Goal: Information Seeking & Learning: Find specific fact

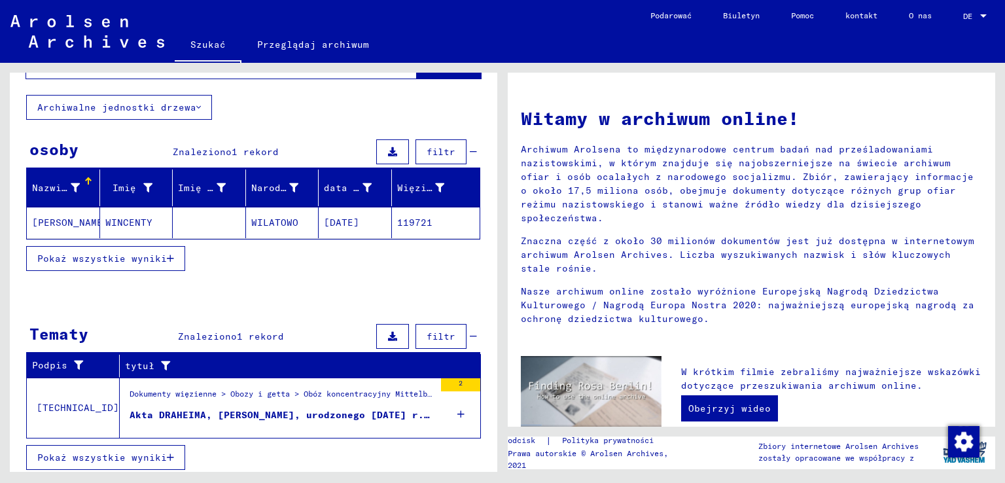
scroll to position [73, 0]
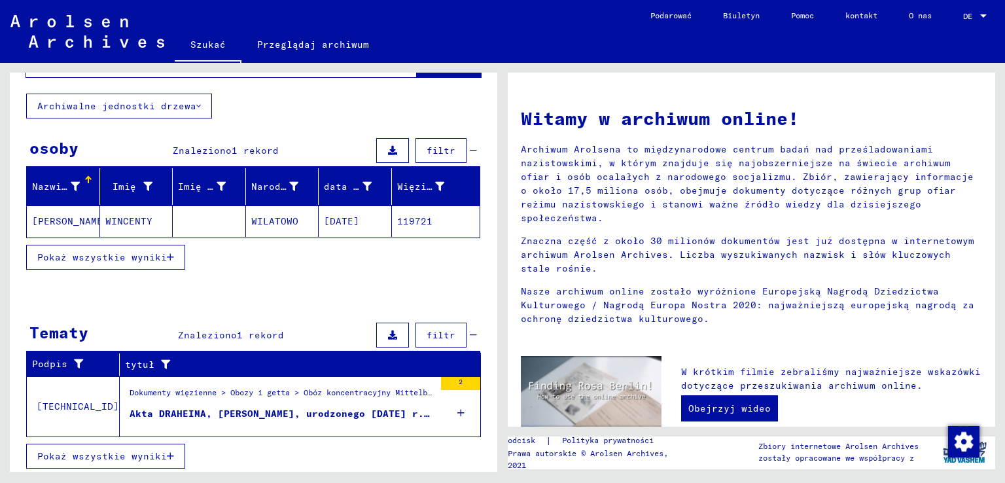
click at [289, 408] on font "Akta DRAHEIMA, [PERSON_NAME], urodzonego [DATE] r. w [GEOGRAPHIC_DATA]" at bounding box center [336, 414] width 412 height 12
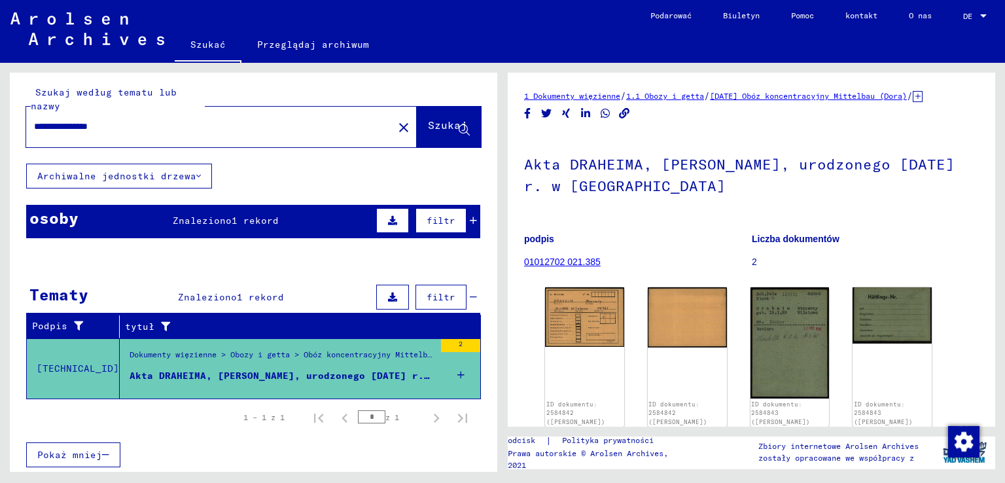
click at [68, 366] on font "[TECHNICAL_ID]" at bounding box center [78, 368] width 82 height 12
click at [63, 365] on font "[TECHNICAL_ID]" at bounding box center [78, 368] width 82 height 12
click at [188, 177] on font "Archiwalne jednostki drzewa" at bounding box center [116, 176] width 159 height 12
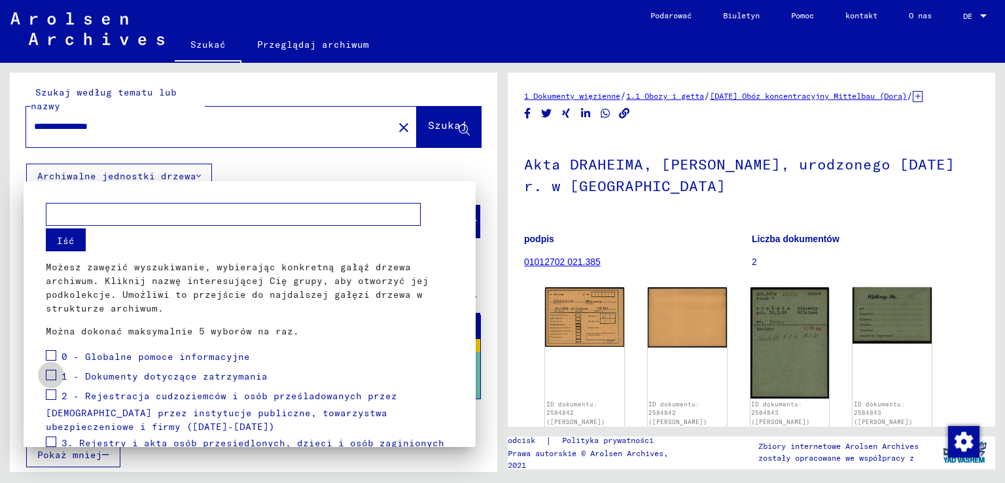
click at [50, 374] on span at bounding box center [51, 375] width 10 height 10
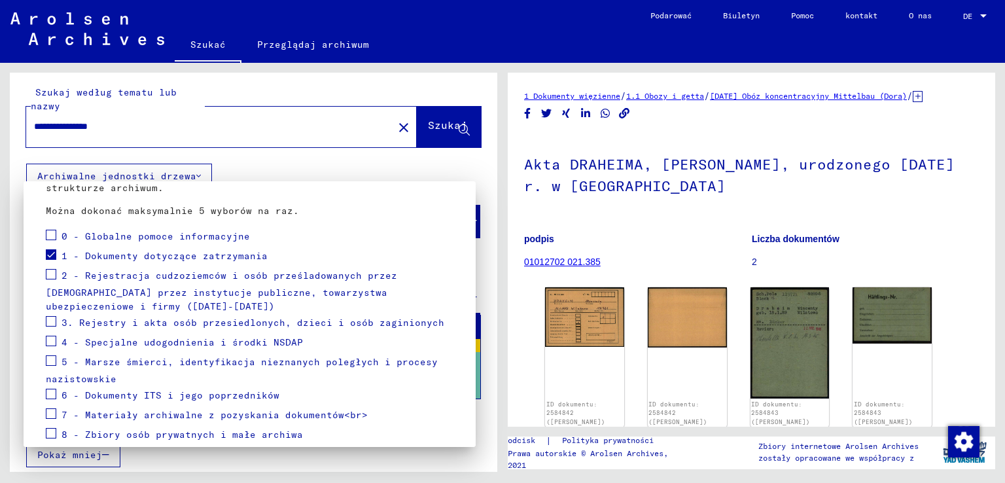
scroll to position [174, 0]
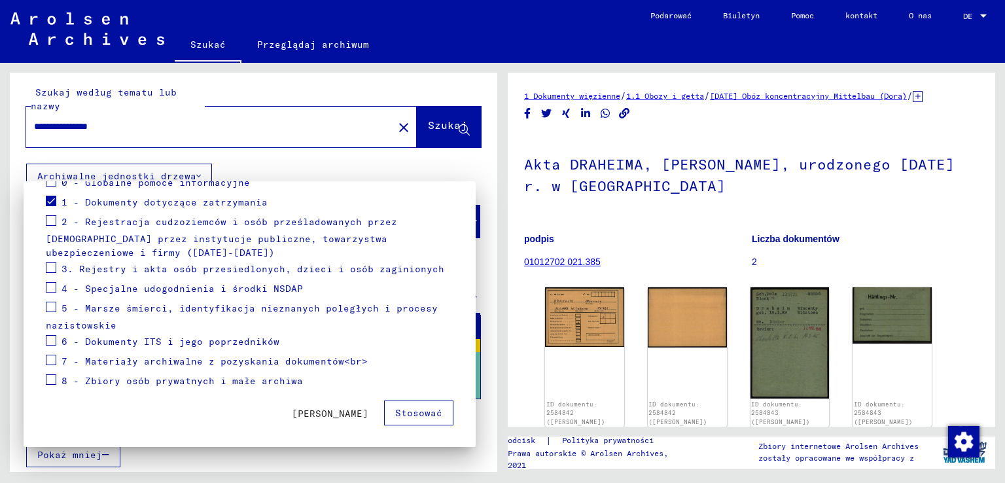
click at [413, 413] on font "Stosować" at bounding box center [418, 413] width 47 height 12
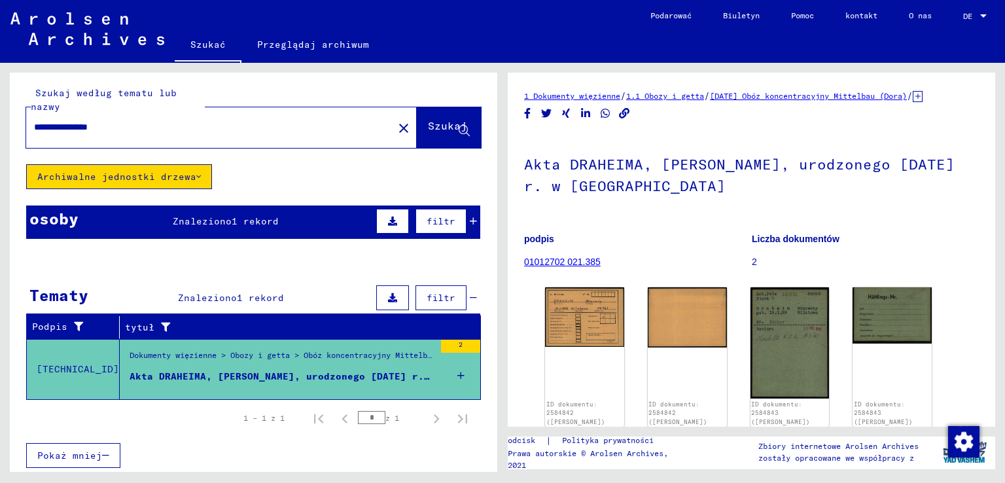
scroll to position [3, 0]
click at [457, 372] on icon at bounding box center [460, 376] width 7 height 46
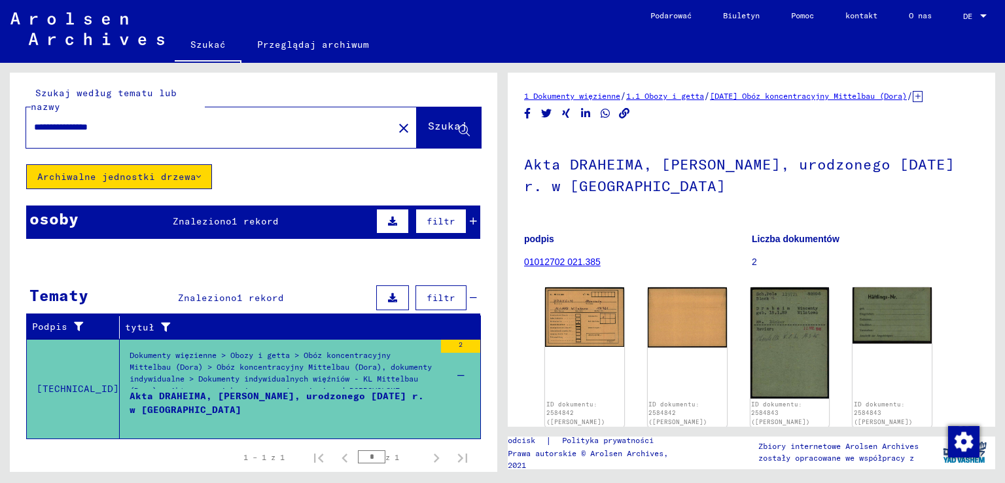
click at [286, 393] on font "Akta DRAHEIMA, [PERSON_NAME], urodzonego [DATE] r. w [GEOGRAPHIC_DATA]" at bounding box center [277, 403] width 294 height 26
click at [290, 376] on font "Dokumenty więzienne > Obozy i getta > Obóz koncentracyjny Mittelbau (Dora) > Ob…" at bounding box center [281, 372] width 302 height 45
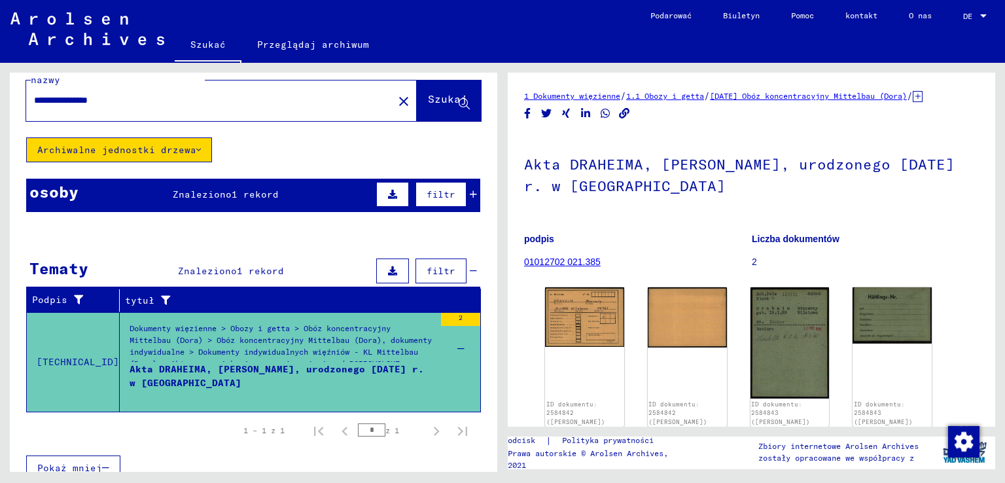
scroll to position [42, 0]
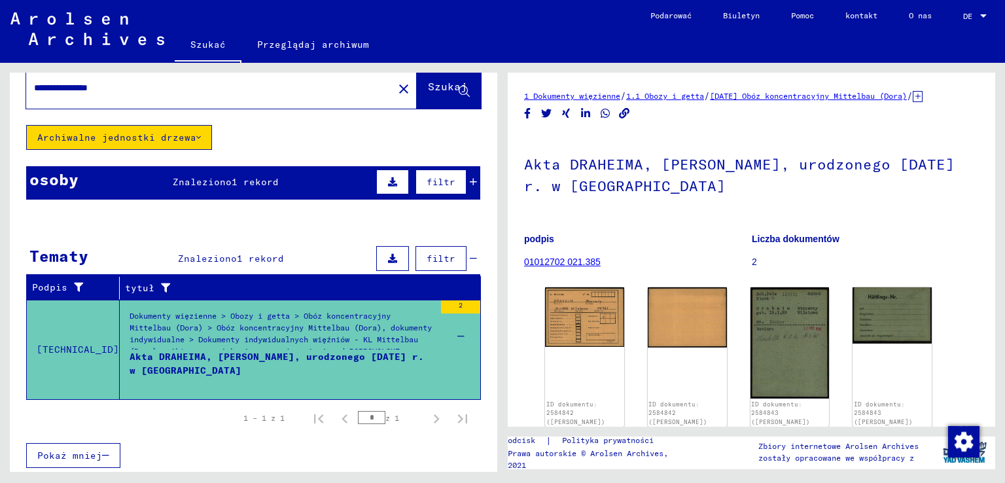
click at [52, 346] on font "[TECHNICAL_ID]" at bounding box center [78, 349] width 82 height 12
click at [196, 134] on icon at bounding box center [198, 137] width 5 height 9
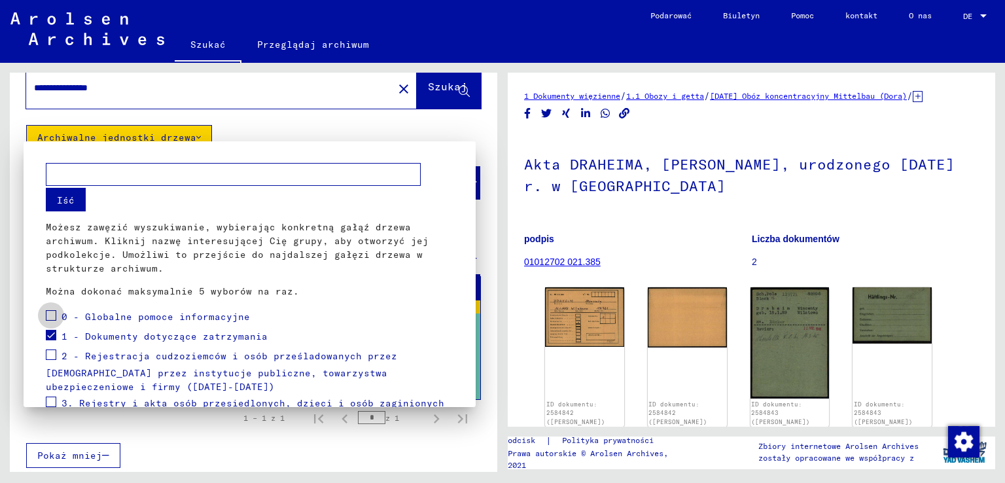
click at [54, 317] on span at bounding box center [51, 315] width 10 height 10
click at [52, 354] on span at bounding box center [51, 354] width 10 height 10
click at [49, 334] on span at bounding box center [51, 335] width 10 height 10
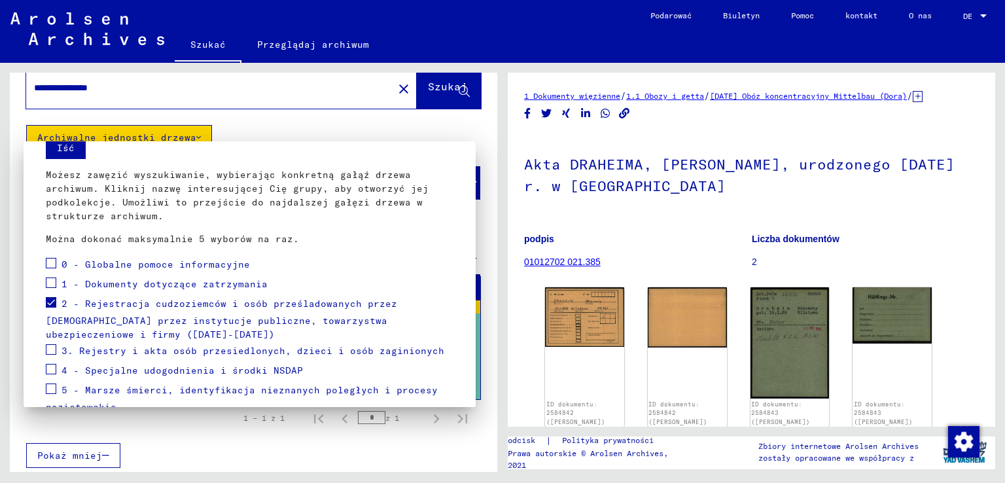
scroll to position [174, 0]
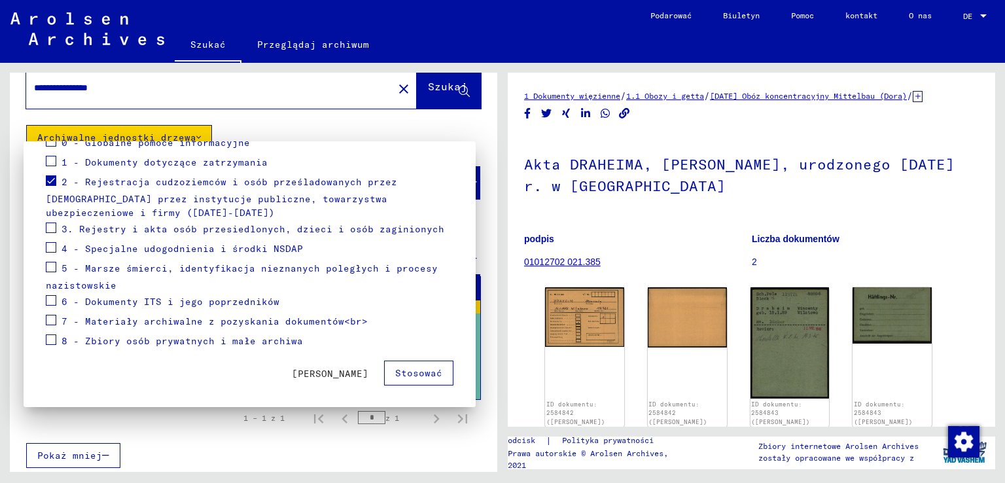
click at [403, 372] on font "Stosować" at bounding box center [418, 373] width 47 height 12
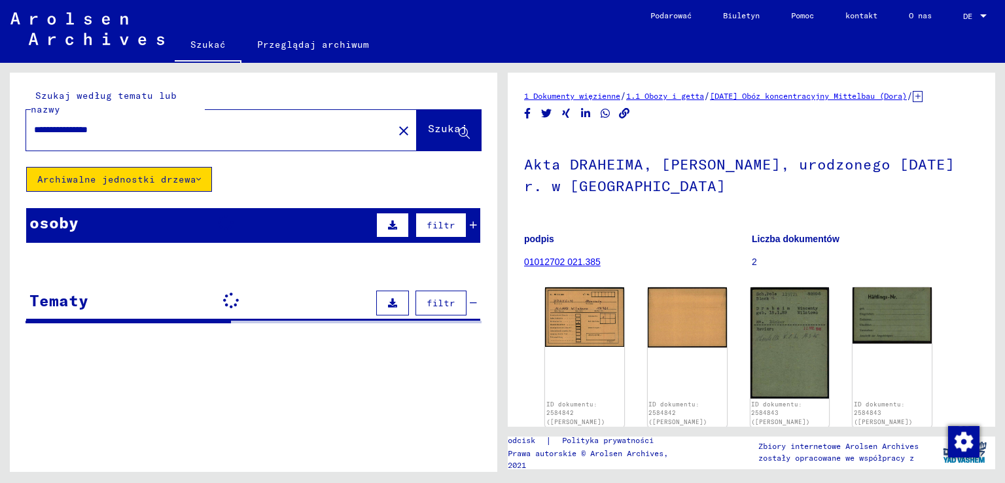
scroll to position [0, 0]
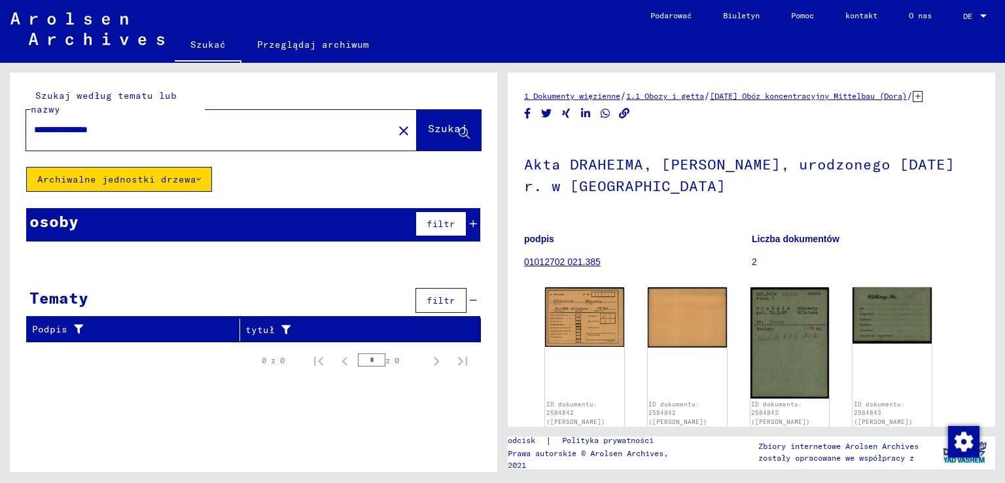
click at [196, 179] on icon at bounding box center [198, 179] width 5 height 9
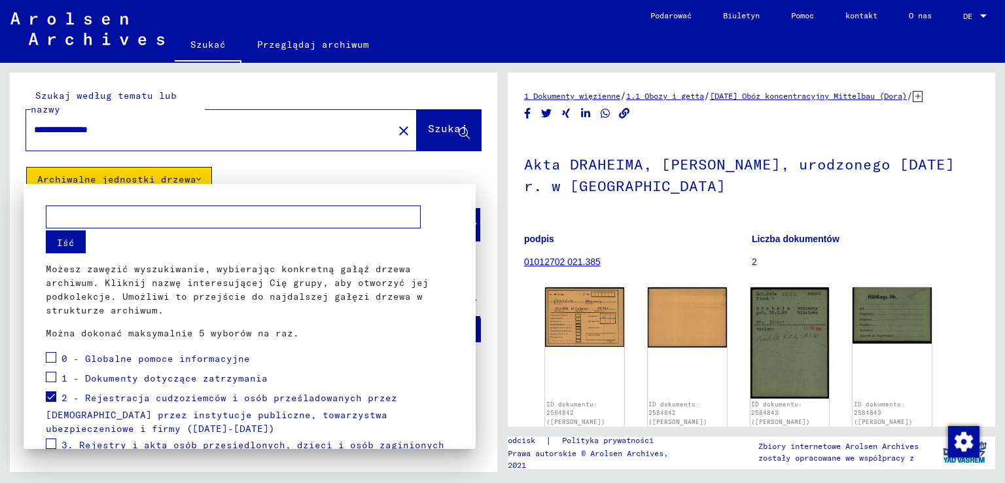
click at [52, 396] on span at bounding box center [51, 396] width 10 height 10
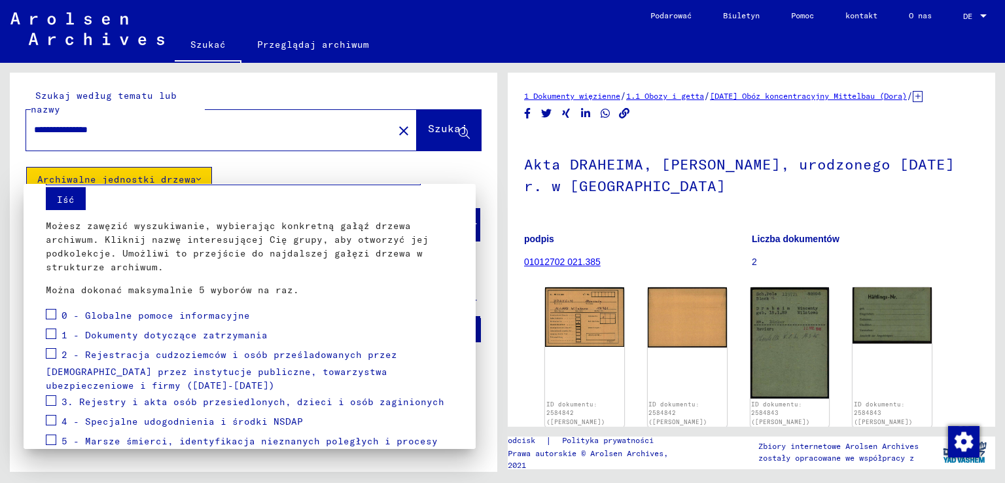
scroll to position [65, 0]
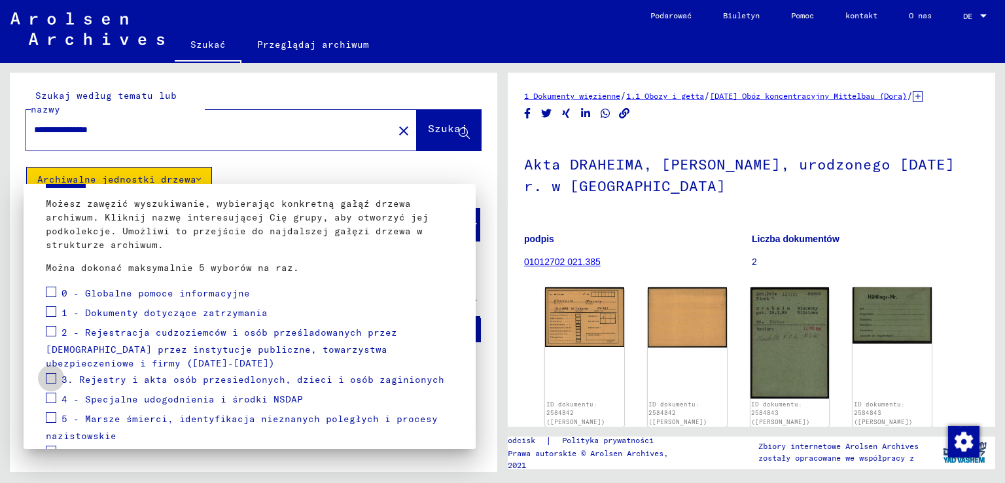
click at [50, 375] on span at bounding box center [51, 378] width 10 height 10
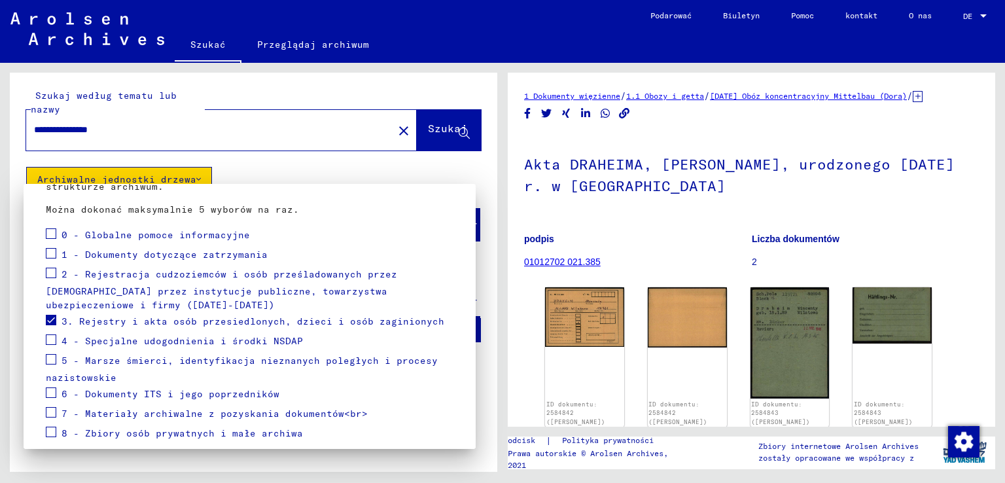
scroll to position [174, 0]
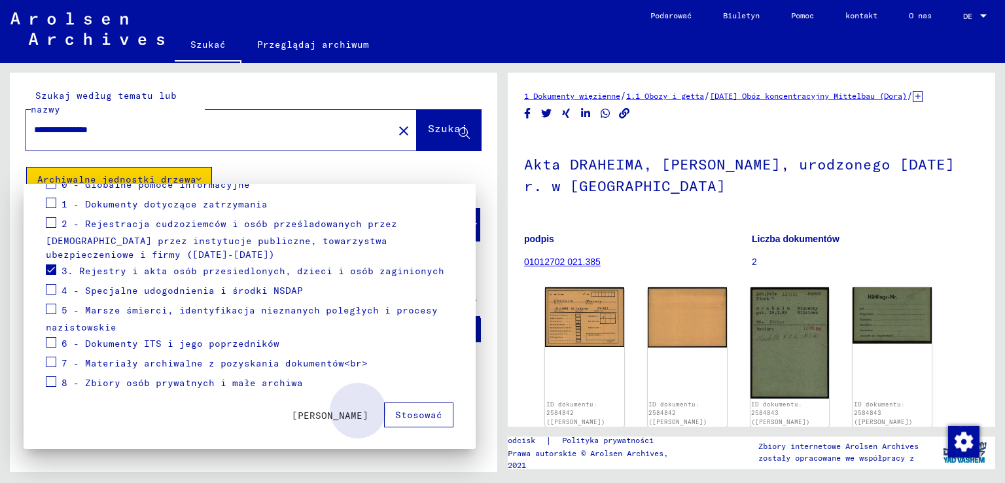
click at [406, 415] on font "Stosować" at bounding box center [418, 415] width 47 height 12
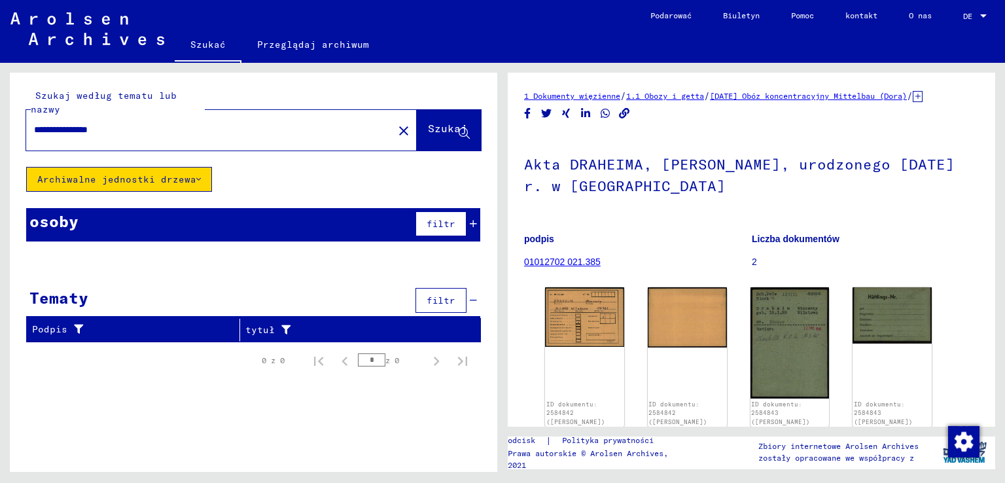
click at [196, 175] on icon at bounding box center [198, 179] width 5 height 9
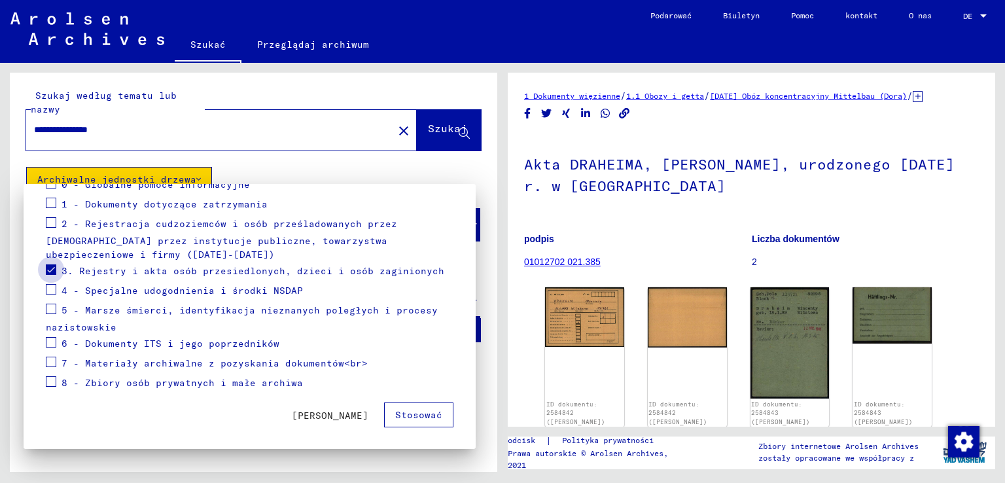
click at [51, 264] on span at bounding box center [51, 269] width 10 height 10
click at [50, 289] on span at bounding box center [51, 289] width 10 height 10
click at [400, 415] on font "Stosować" at bounding box center [418, 415] width 47 height 12
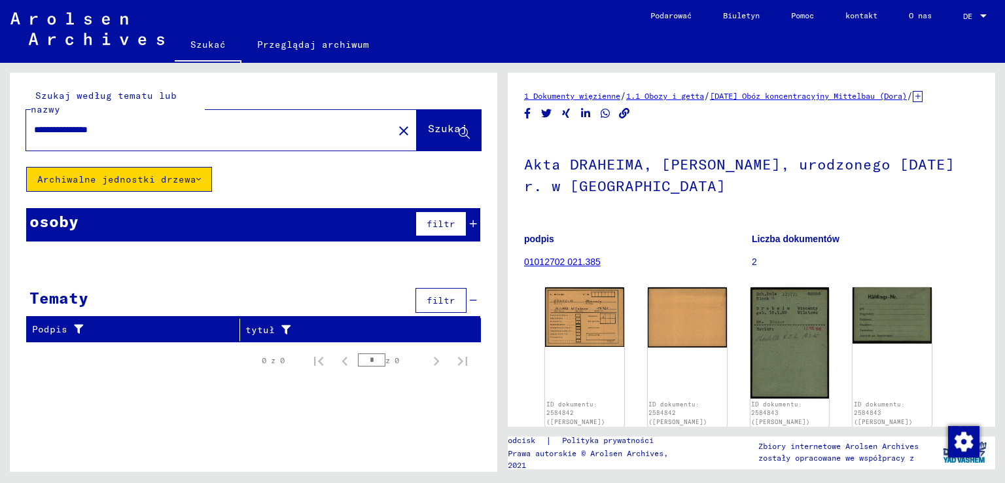
click at [196, 176] on icon at bounding box center [198, 179] width 5 height 9
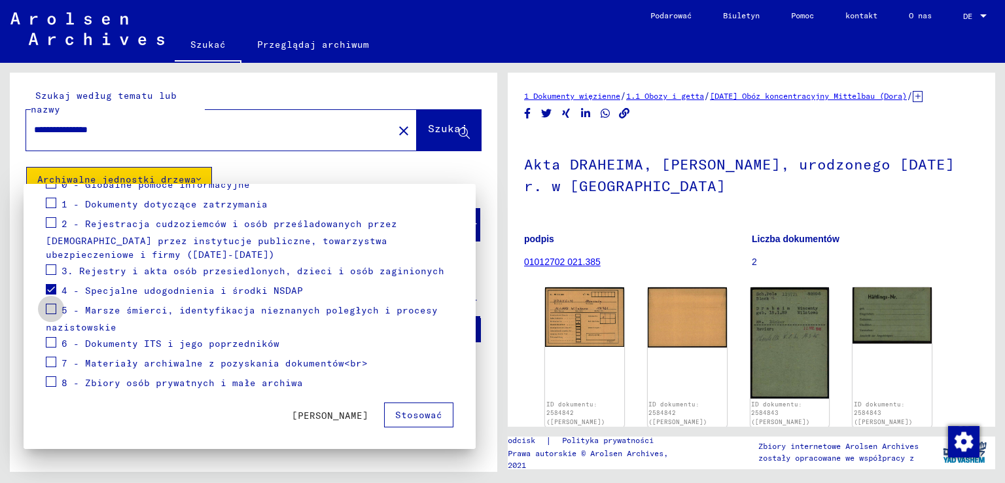
click at [51, 308] on span at bounding box center [51, 309] width 10 height 10
click at [52, 287] on span at bounding box center [51, 289] width 10 height 10
click at [403, 416] on font "Stosować" at bounding box center [418, 415] width 47 height 12
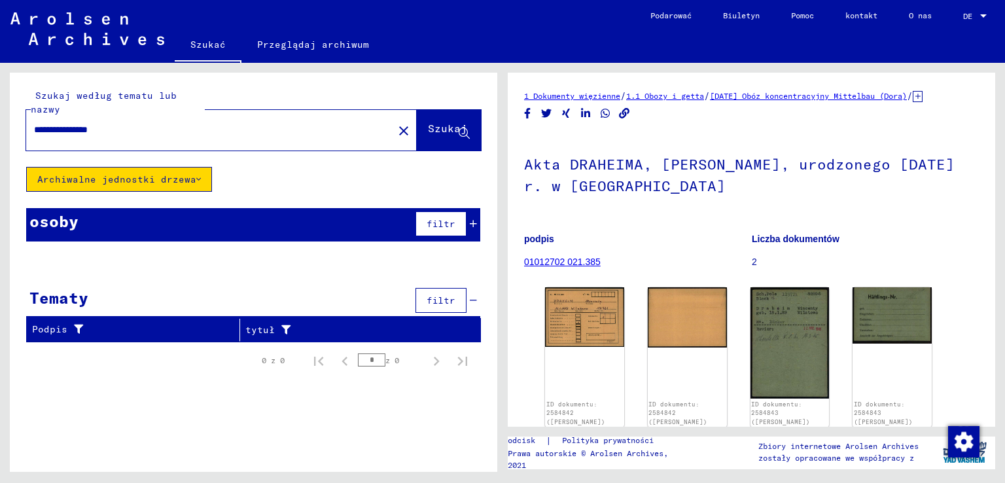
click at [196, 176] on icon at bounding box center [198, 179] width 5 height 9
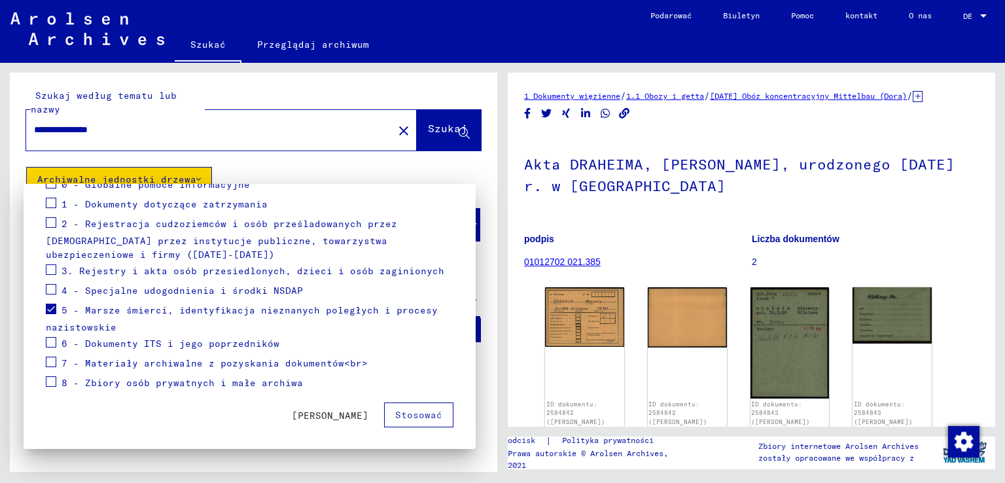
click at [52, 307] on span at bounding box center [51, 309] width 10 height 10
click at [49, 341] on span at bounding box center [51, 342] width 10 height 10
click at [404, 415] on font "Stosować" at bounding box center [418, 415] width 47 height 12
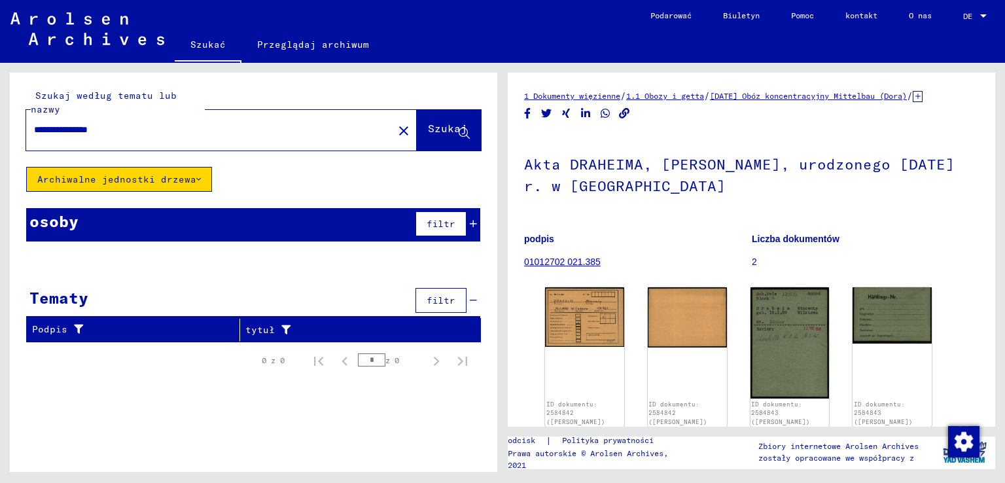
click at [196, 177] on icon at bounding box center [198, 179] width 5 height 9
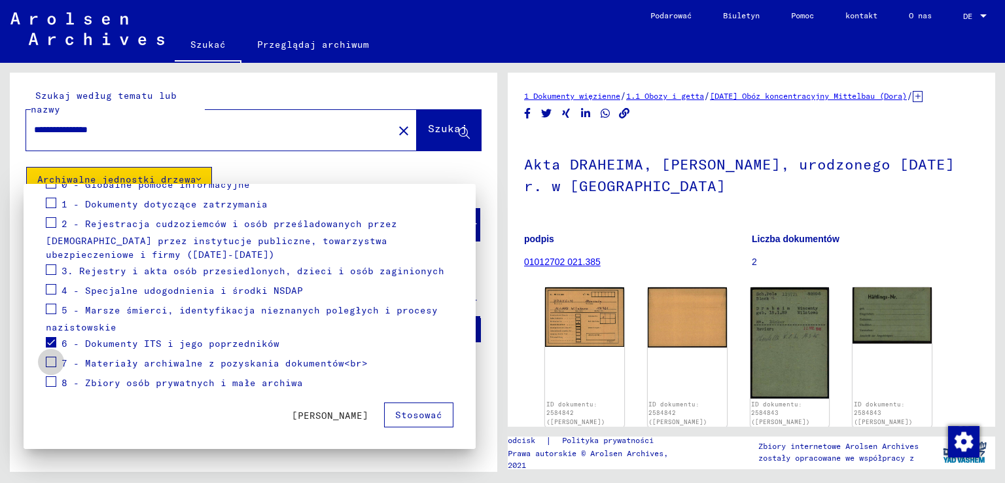
click at [54, 359] on span at bounding box center [51, 362] width 10 height 10
click at [50, 343] on span at bounding box center [51, 342] width 10 height 10
click at [410, 412] on font "Stosować" at bounding box center [418, 415] width 47 height 12
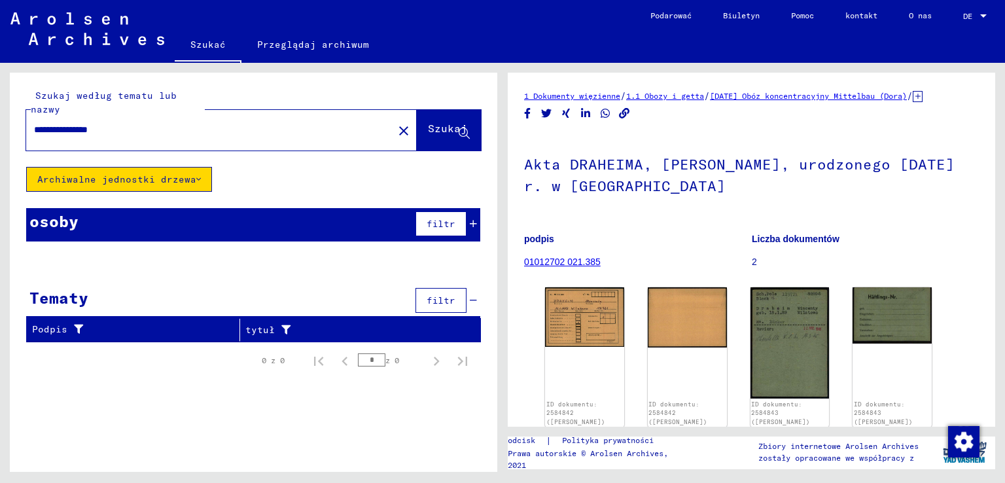
click at [196, 179] on icon at bounding box center [198, 179] width 5 height 9
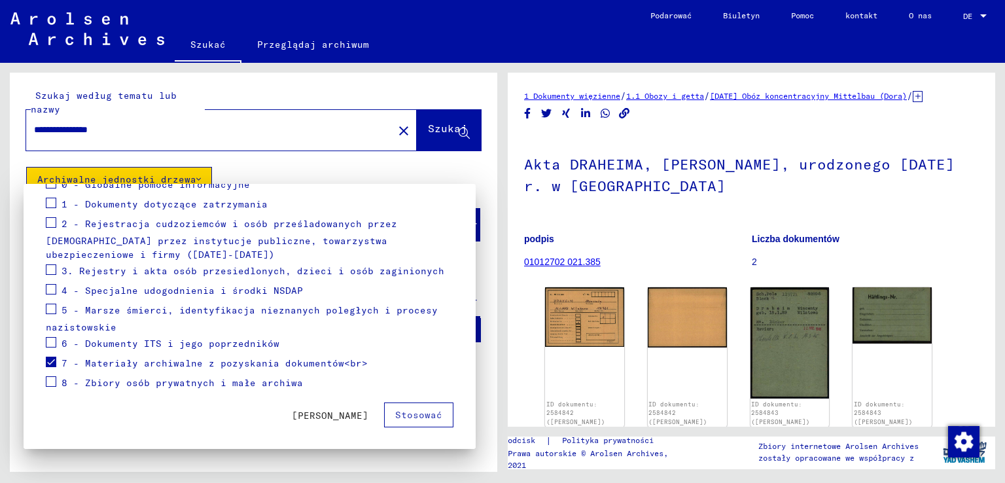
click at [52, 379] on span at bounding box center [51, 381] width 10 height 10
click at [47, 359] on span at bounding box center [51, 362] width 10 height 10
click at [395, 410] on font "Stosować" at bounding box center [418, 415] width 47 height 12
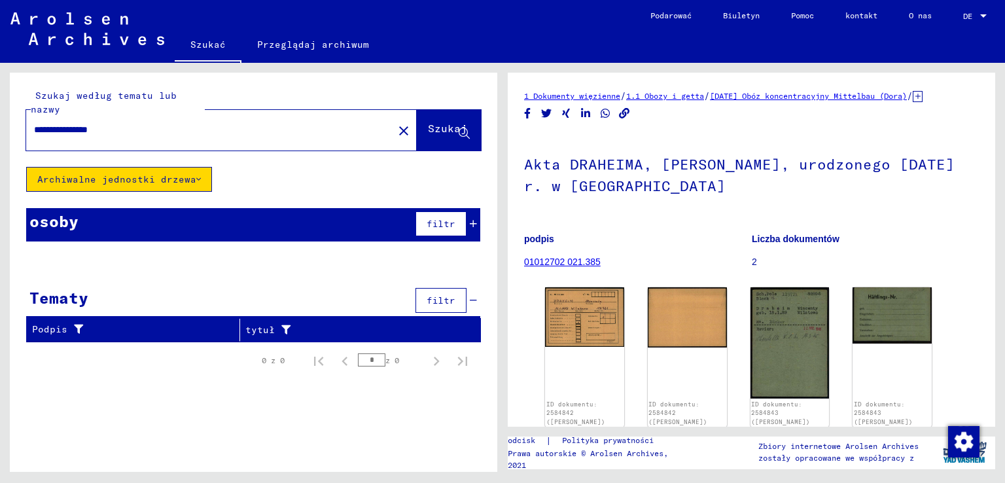
click at [196, 176] on icon at bounding box center [198, 179] width 5 height 9
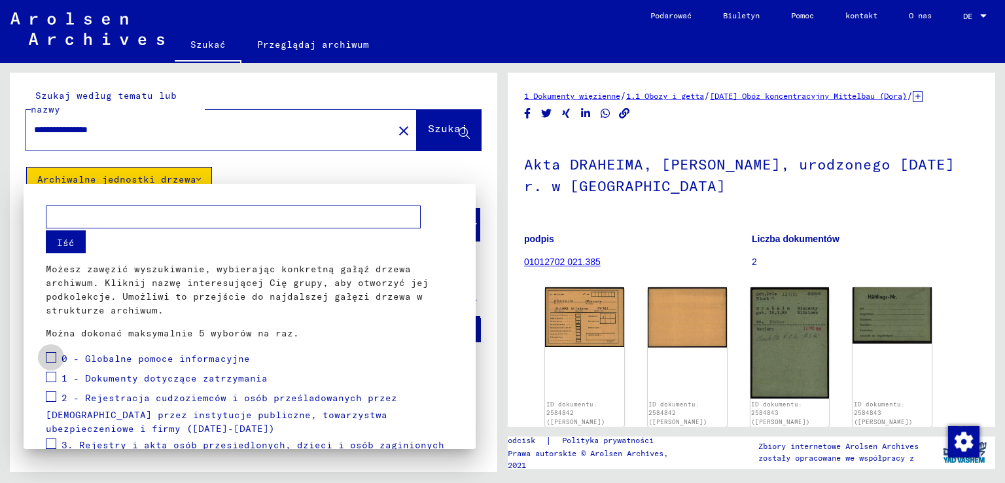
click at [52, 354] on span at bounding box center [51, 357] width 10 height 10
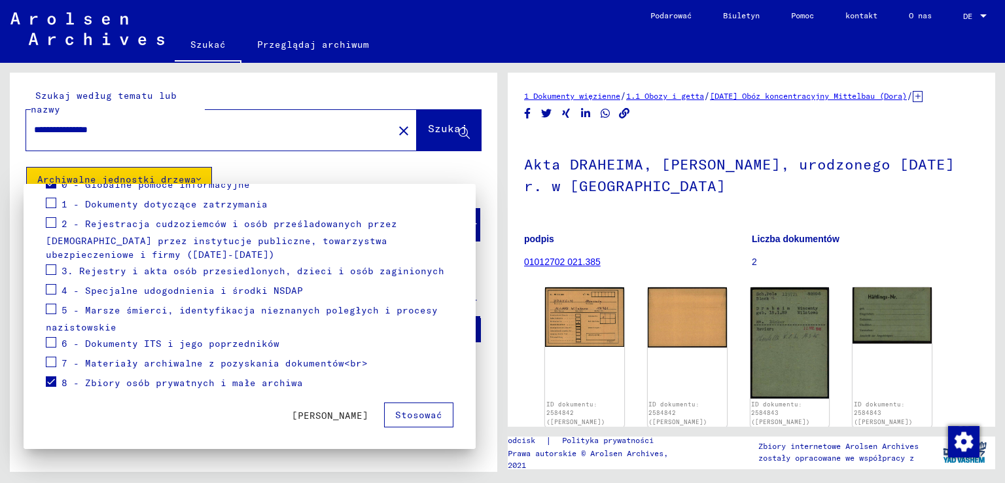
click at [46, 379] on span at bounding box center [51, 381] width 10 height 10
click at [411, 412] on font "Stosować" at bounding box center [418, 415] width 47 height 12
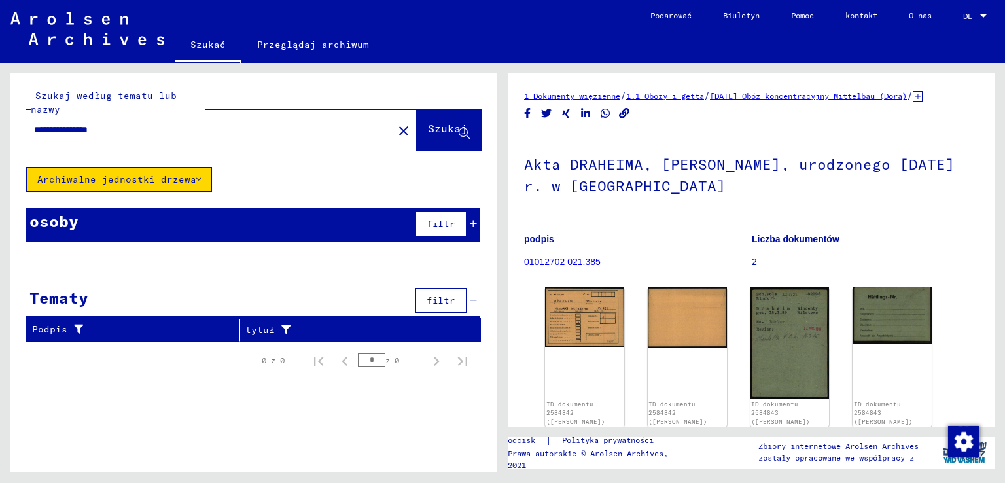
click at [196, 175] on icon at bounding box center [198, 179] width 5 height 9
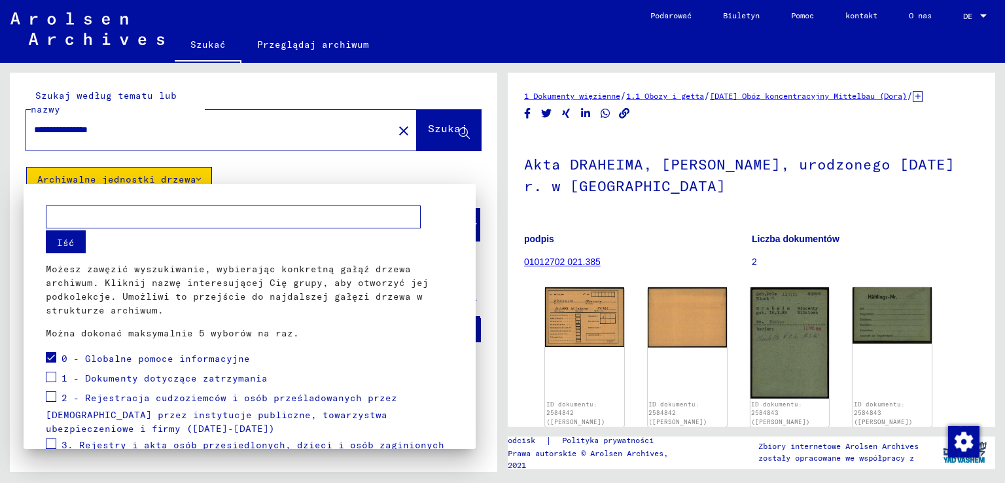
click at [50, 377] on span at bounding box center [51, 377] width 10 height 10
click at [50, 356] on span at bounding box center [51, 357] width 10 height 10
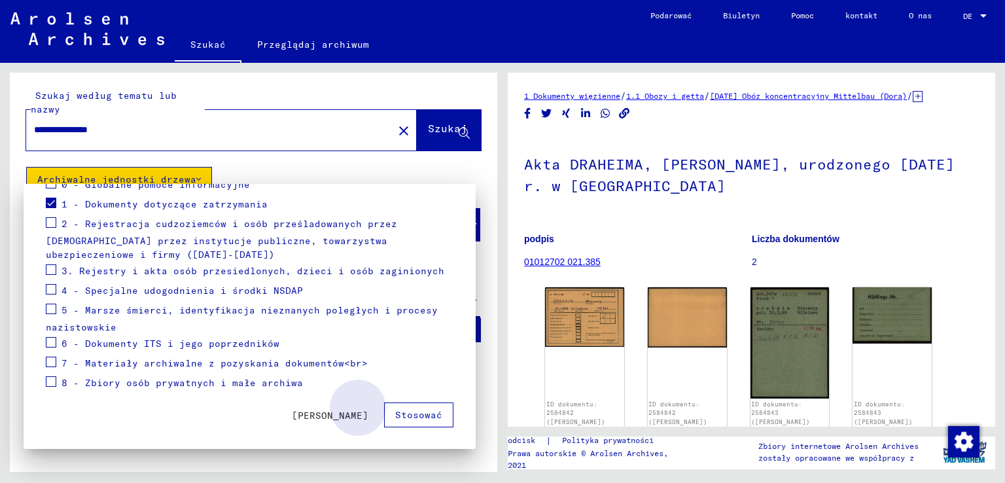
click at [406, 413] on font "Stosować" at bounding box center [418, 415] width 47 height 12
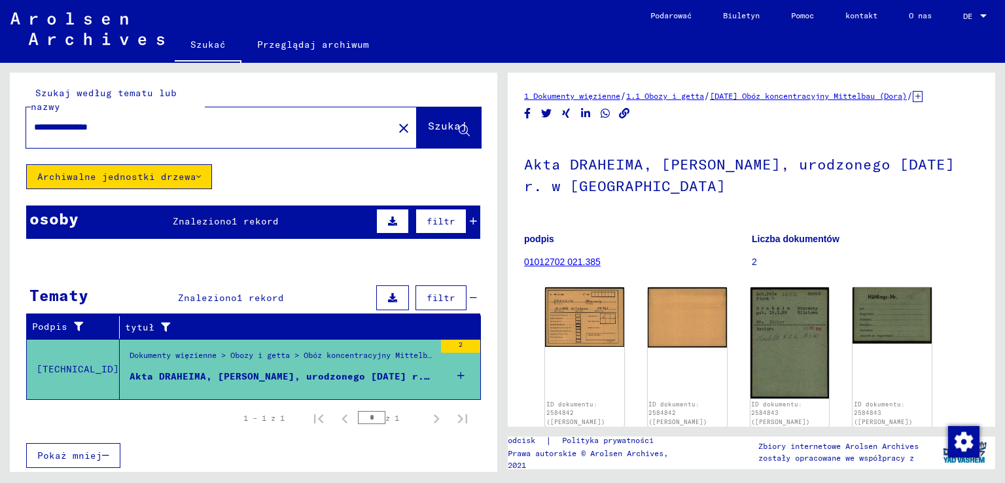
scroll to position [3, 0]
click at [567, 267] on font "01012702 021.385" at bounding box center [562, 261] width 77 height 10
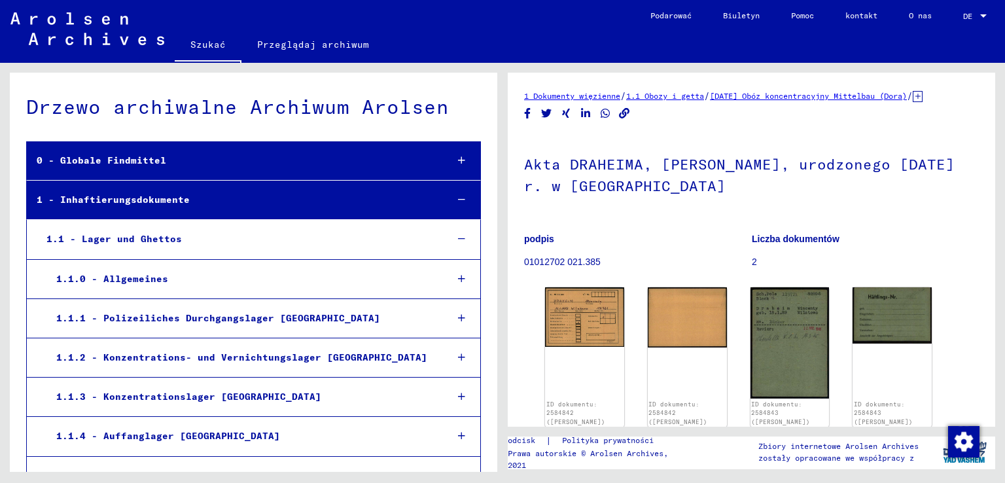
scroll to position [26363, 0]
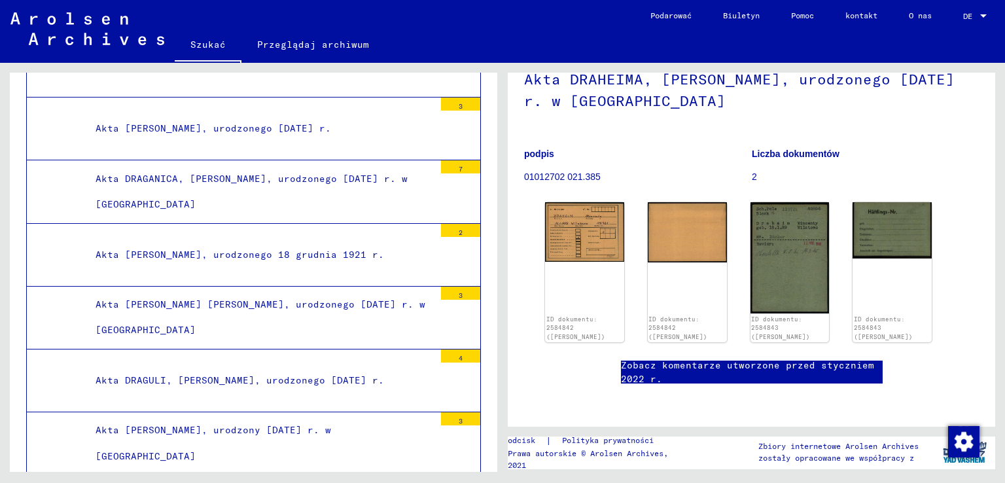
scroll to position [327, 0]
